Goal: Find specific page/section: Find specific page/section

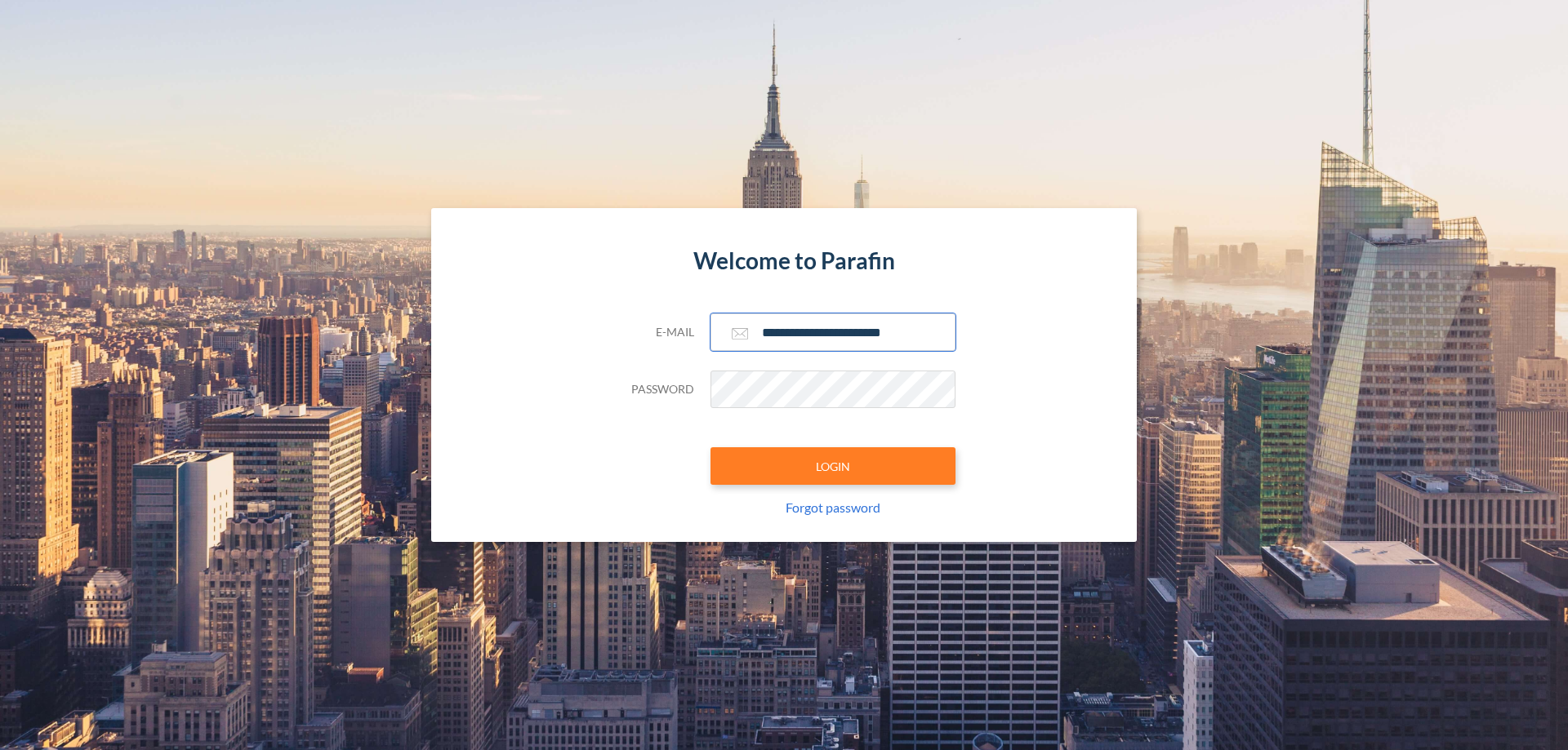
type input "**********"
click at [833, 466] on button "LOGIN" at bounding box center [832, 465] width 245 height 38
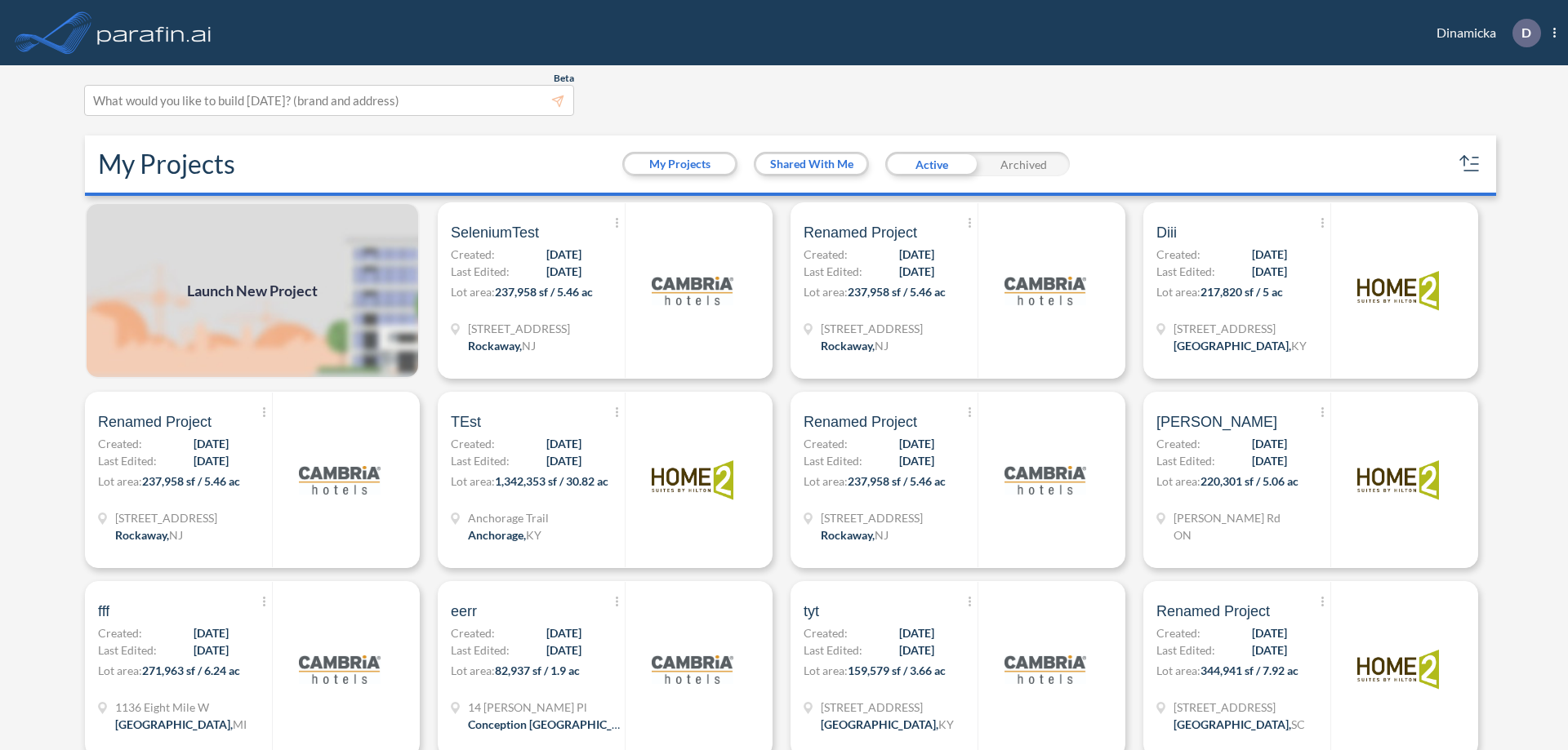
scroll to position [4, 0]
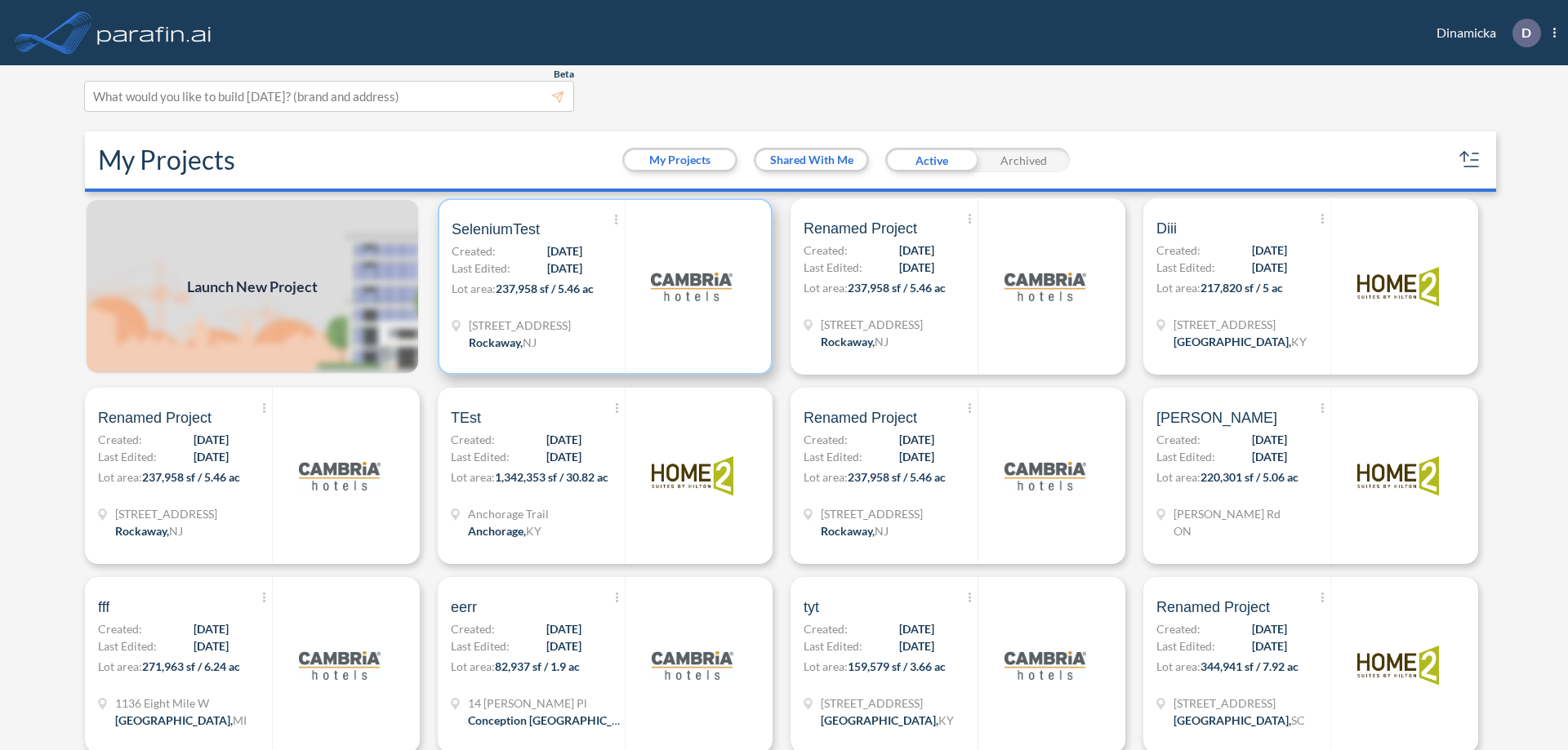
click at [602, 286] on p "Lot area: 237,958 sf / 5.46 ac" at bounding box center [538, 292] width 173 height 24
